Goal: Transaction & Acquisition: Purchase product/service

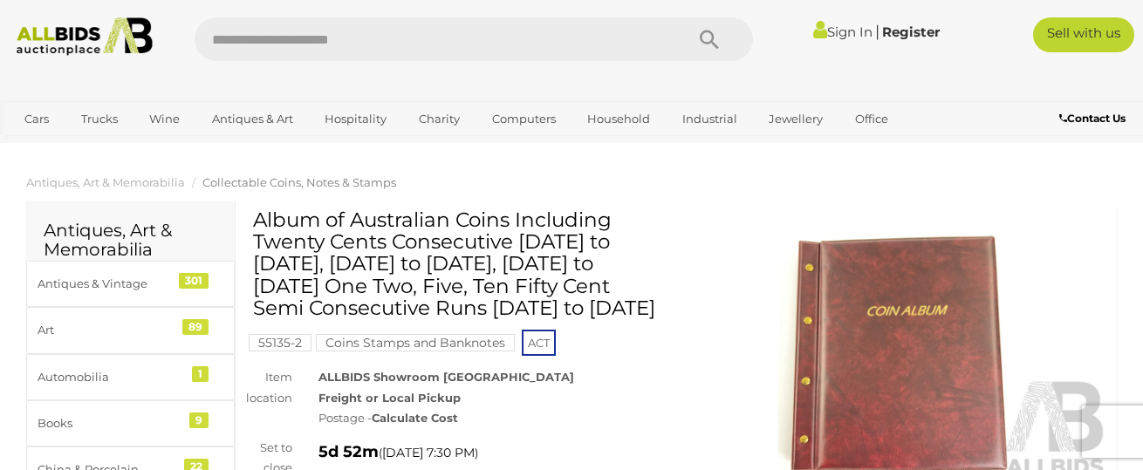
scroll to position [314, 0]
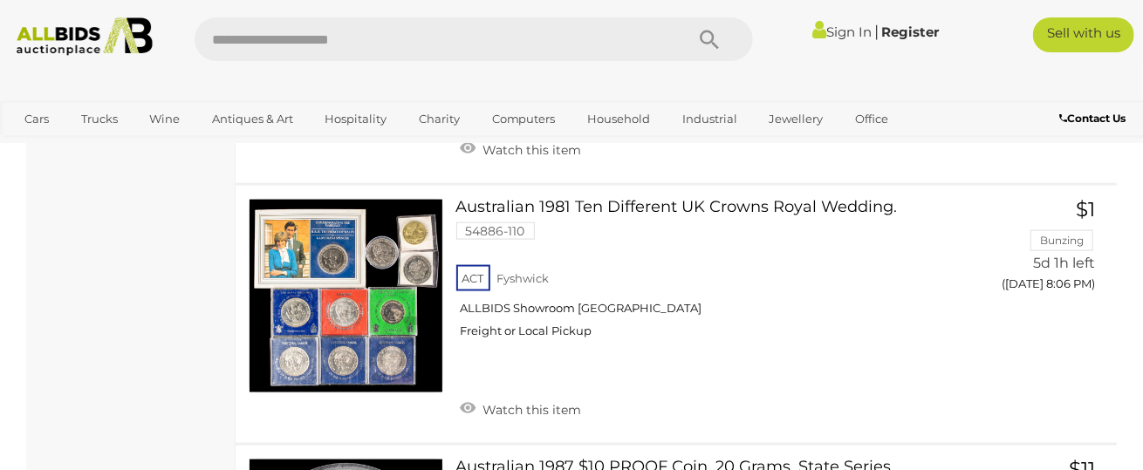
scroll to position [11146, 0]
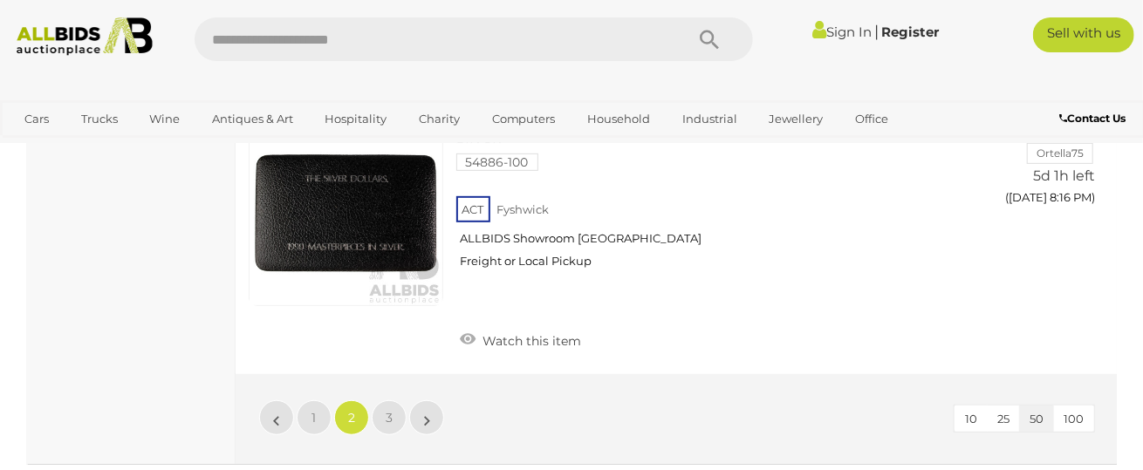
scroll to position [13659, 0]
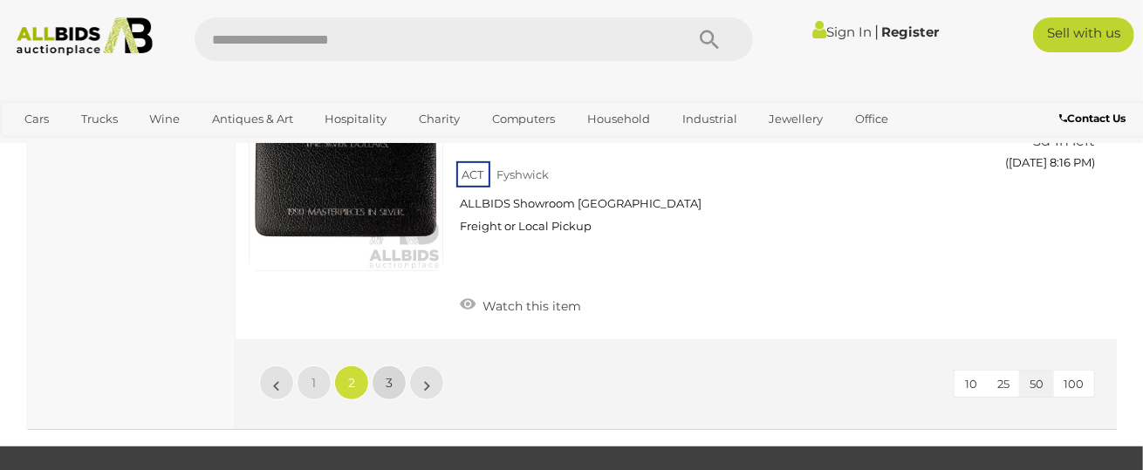
click at [388, 375] on span "3" at bounding box center [389, 383] width 7 height 16
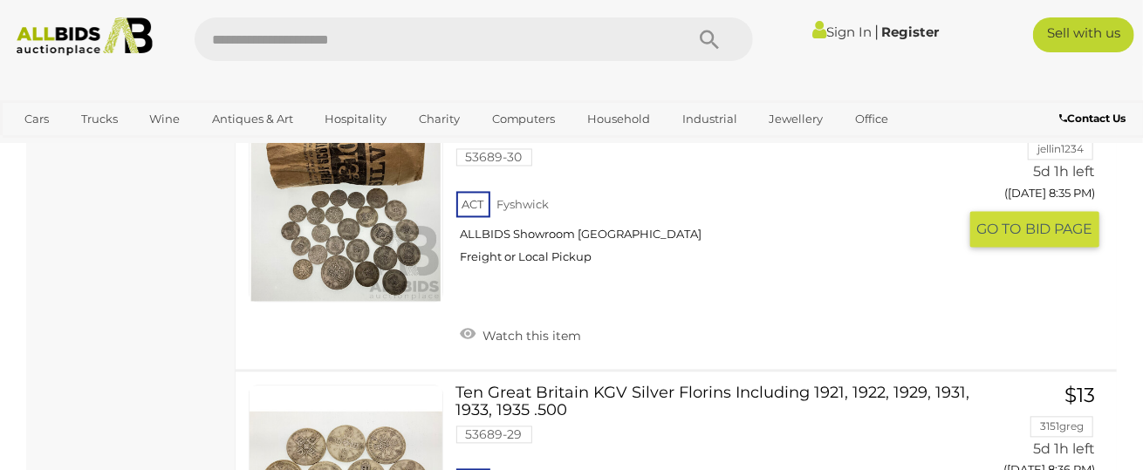
scroll to position [4966, 0]
